Goal: Task Accomplishment & Management: Use online tool/utility

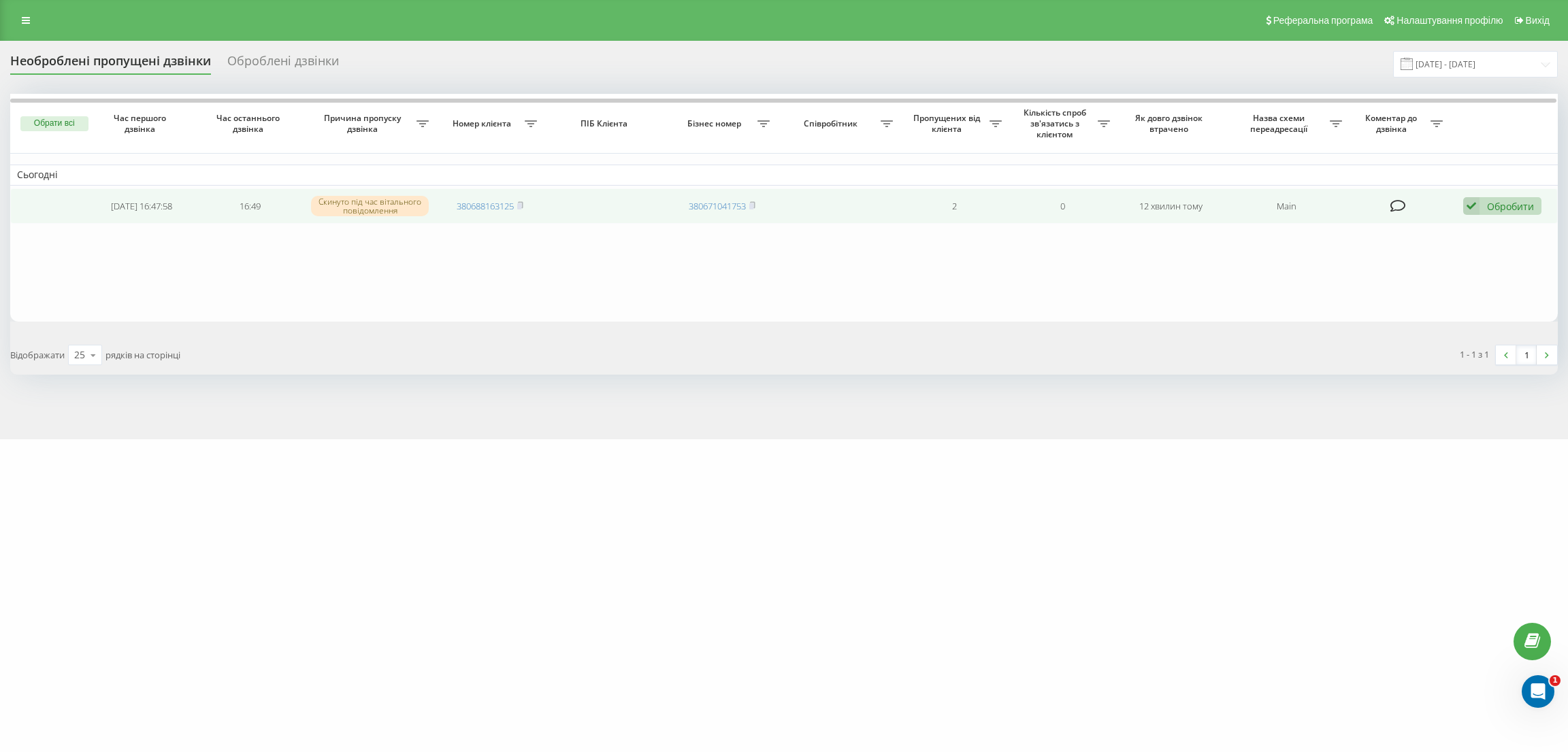
click at [1512, 204] on div "Обробити" at bounding box center [1511, 206] width 47 height 13
click at [1346, 311] on div "Інший варіант" at bounding box center [1414, 301] width 254 height 25
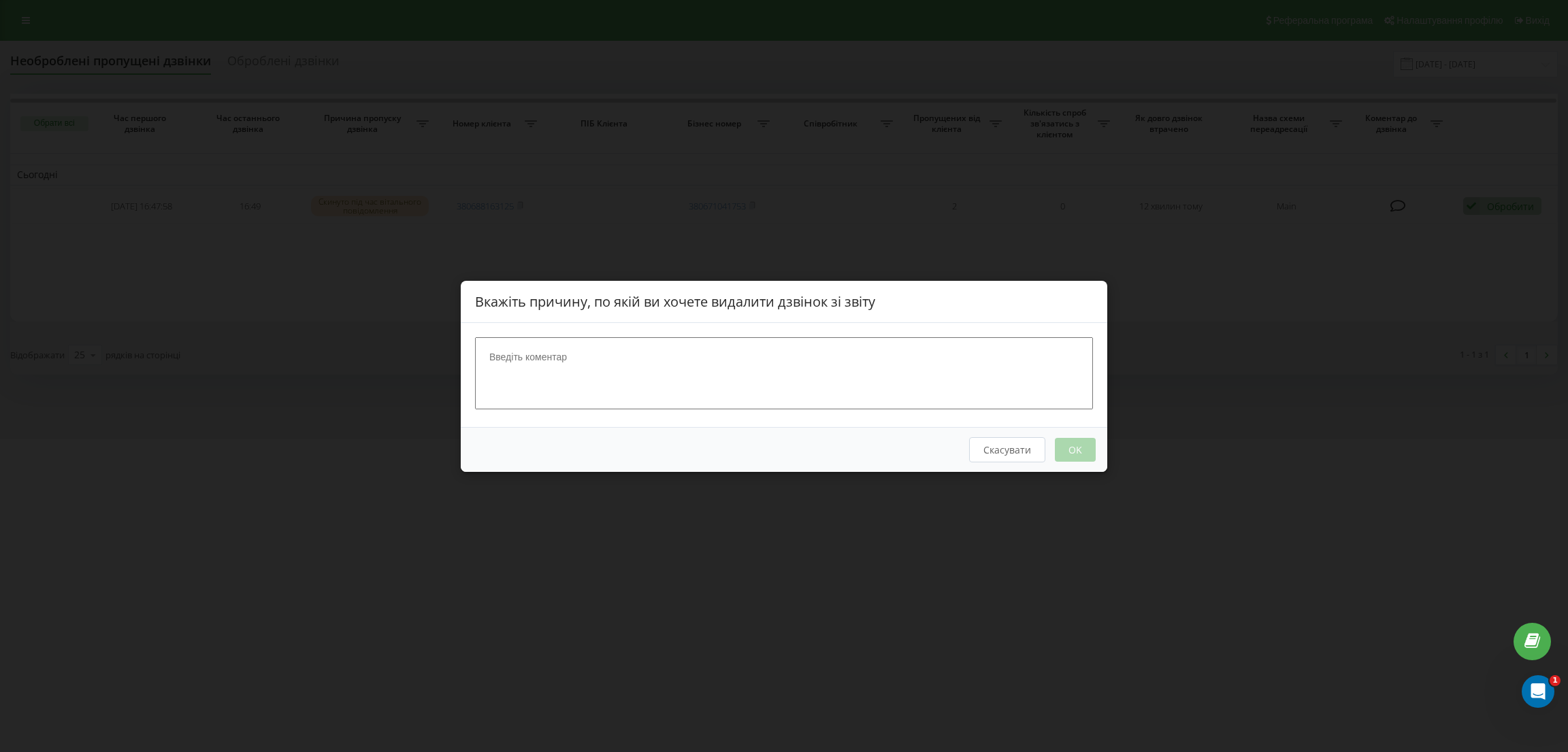
click at [726, 390] on textarea at bounding box center [784, 373] width 618 height 72
type textarea "нецільовий дзвінок"
click at [1085, 454] on button "OK" at bounding box center [1075, 449] width 40 height 24
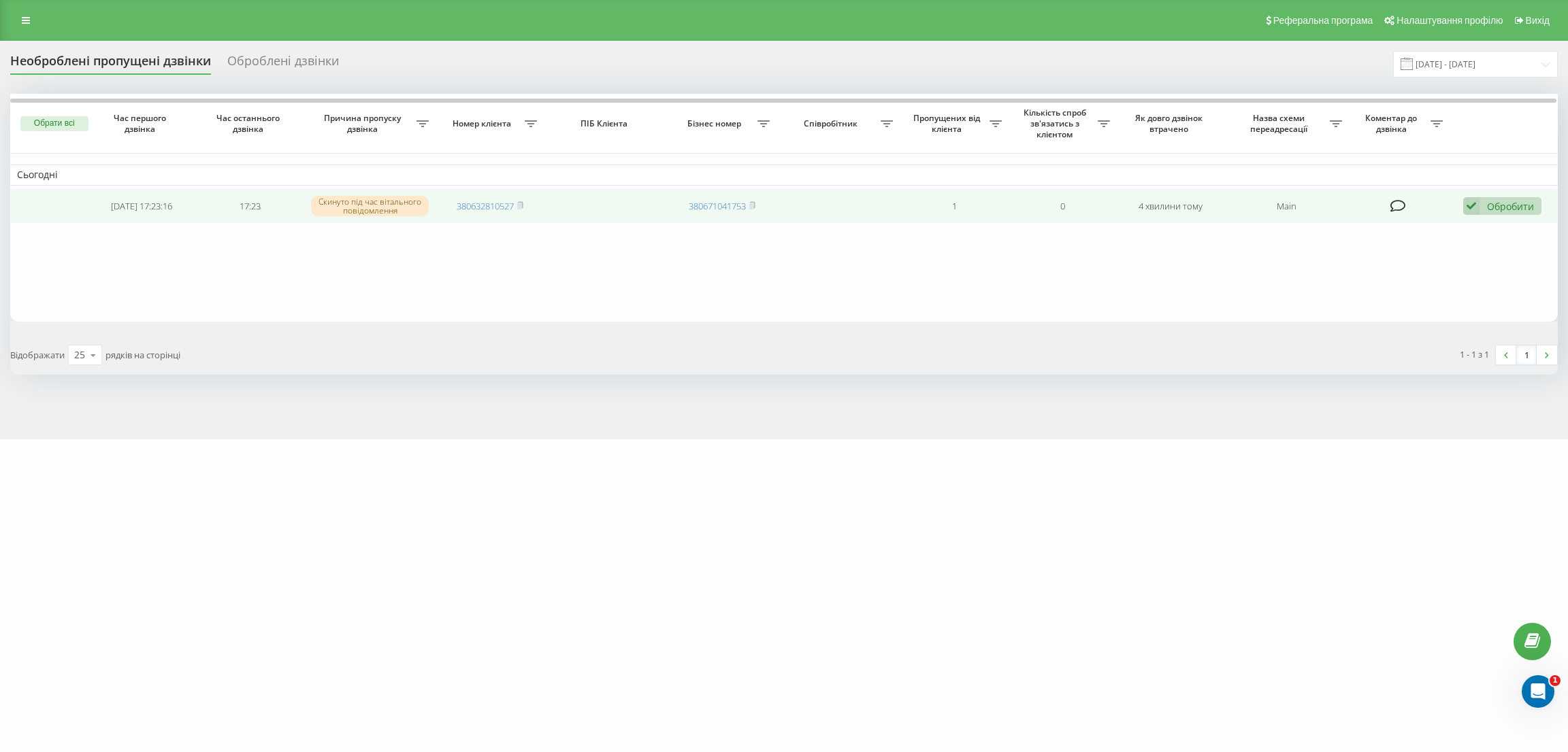
click at [1498, 200] on div "Обробити" at bounding box center [1511, 206] width 47 height 13
click at [1318, 299] on span "Інший варіант" at bounding box center [1331, 301] width 68 height 13
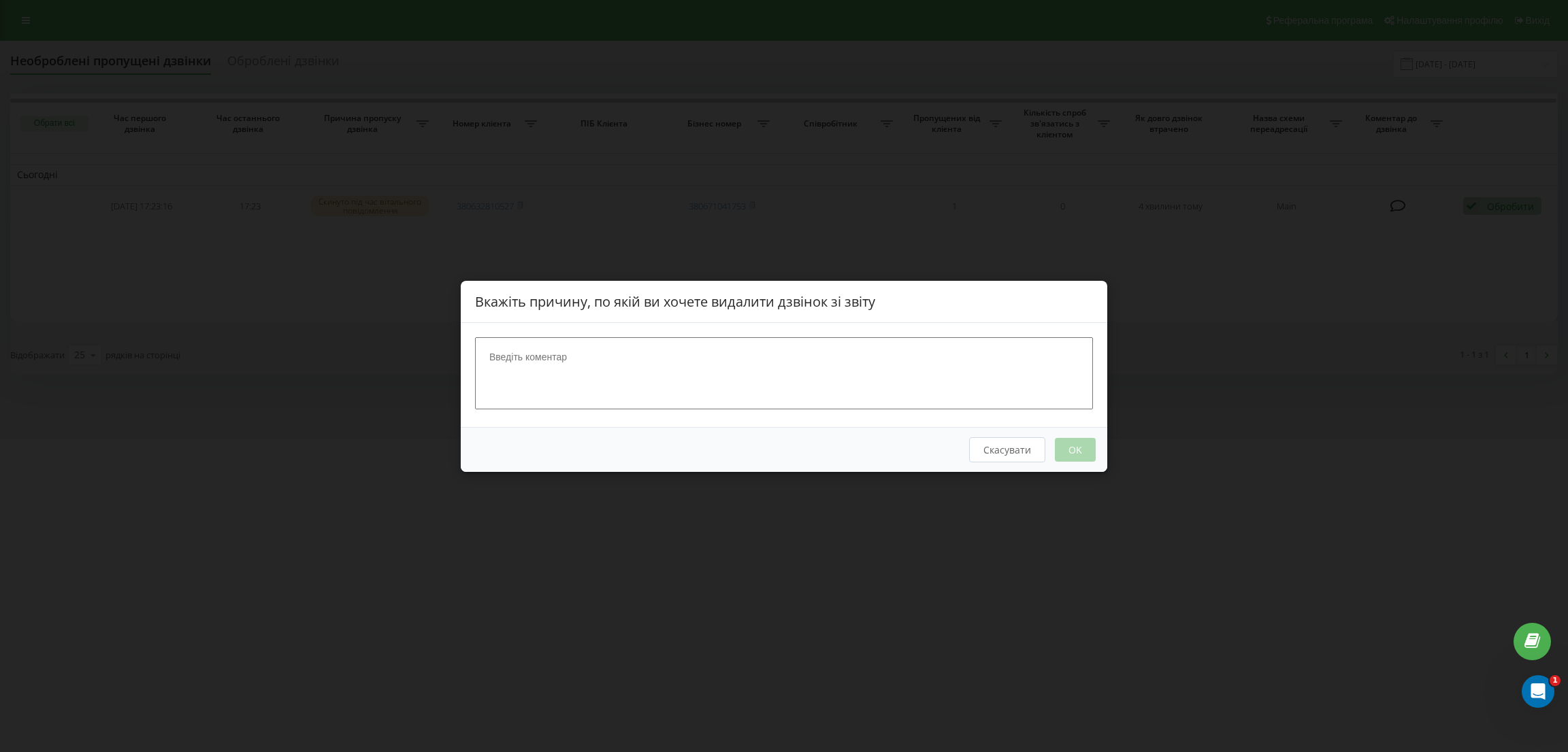
click at [697, 344] on textarea at bounding box center [784, 373] width 618 height 72
type textarea "нецільовий дзвінок"
click at [1068, 441] on button "OK" at bounding box center [1075, 449] width 40 height 24
